Goal: Task Accomplishment & Management: Manage account settings

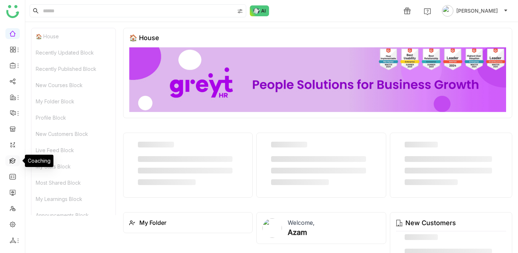
click at [13, 163] on link at bounding box center [12, 160] width 6 height 6
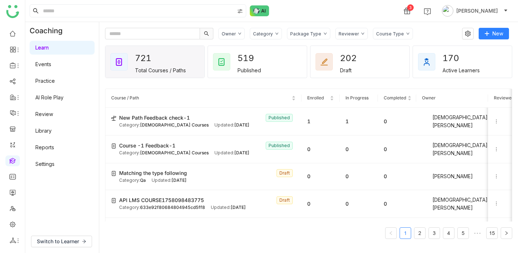
click at [262, 28] on div "Category" at bounding box center [266, 34] width 32 height 12
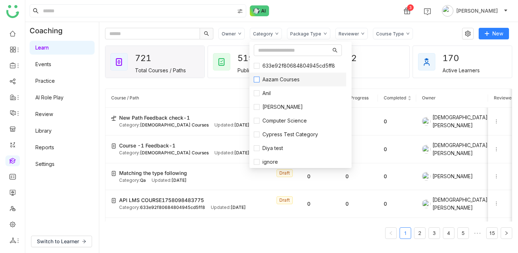
click at [264, 77] on span "Aazam Courses" at bounding box center [280, 79] width 43 height 8
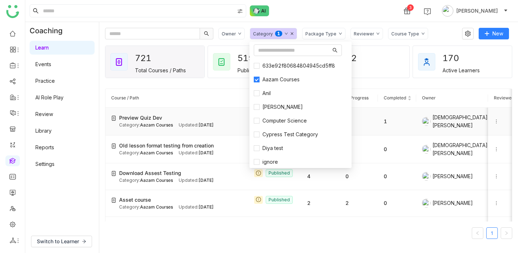
click at [468, 122] on div "[DEMOGRAPHIC_DATA][PERSON_NAME]" at bounding box center [452, 121] width 60 height 16
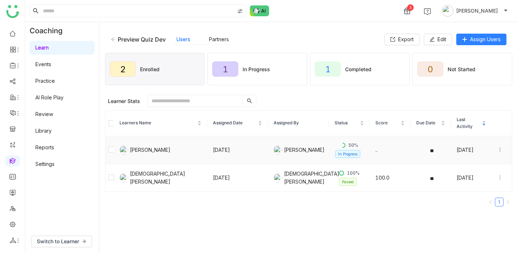
click at [497, 150] on icon at bounding box center [499, 149] width 5 height 5
click at [467, 123] on div "Unenroll" at bounding box center [459, 122] width 28 height 8
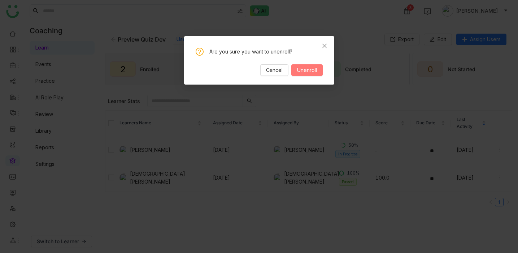
click at [315, 73] on span "Unenroll" at bounding box center [307, 70] width 20 height 8
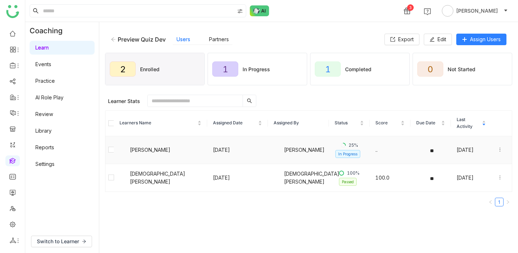
click at [499, 151] on icon at bounding box center [499, 149] width 5 height 5
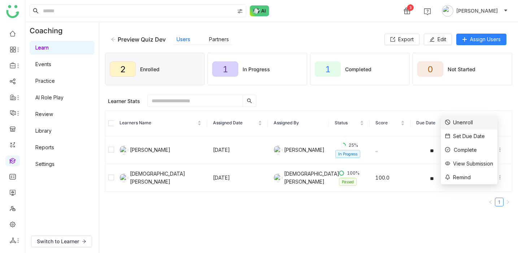
click at [473, 124] on li "Unenroll" at bounding box center [468, 122] width 57 height 14
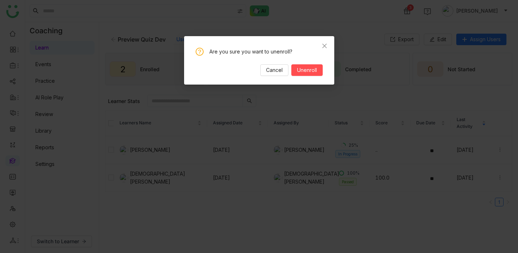
click at [298, 63] on div "Are you sure you want to unenroll? Cancel Unenroll" at bounding box center [259, 62] width 127 height 28
click at [298, 64] on button "Unenroll" at bounding box center [306, 70] width 31 height 12
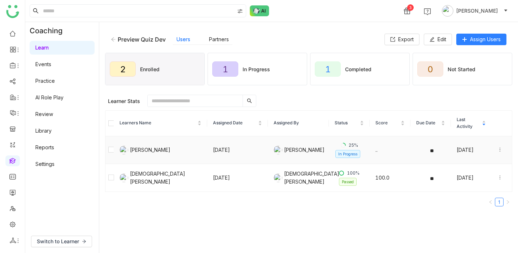
click at [501, 150] on icon at bounding box center [499, 149] width 5 height 5
click at [475, 150] on div "Complete" at bounding box center [461, 150] width 32 height 8
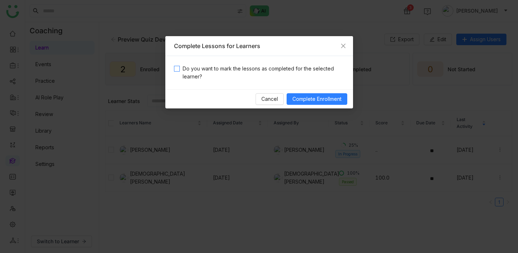
click at [290, 69] on span "Do you want to mark the lessons as completed for the selected learner?" at bounding box center [262, 73] width 164 height 16
click at [320, 96] on span "Complete Enrollment" at bounding box center [316, 99] width 49 height 8
